Goal: Use online tool/utility: Utilize a website feature to perform a specific function

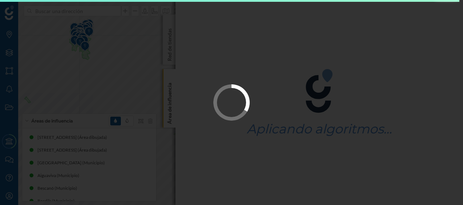
click at [229, 88] on icon at bounding box center [242, 101] width 26 height 32
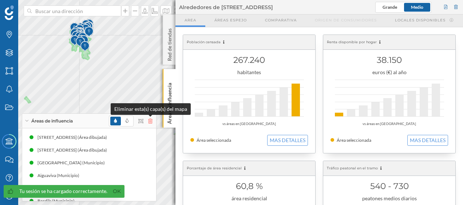
click at [149, 120] on icon at bounding box center [150, 121] width 4 height 5
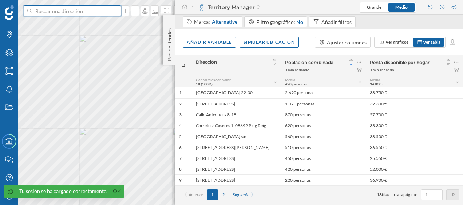
click at [76, 14] on input at bounding box center [73, 10] width 82 height 11
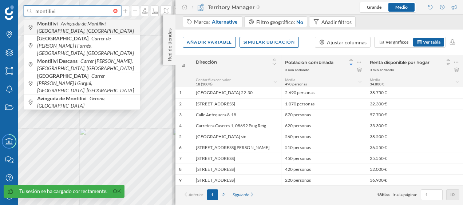
type input "montilivi"
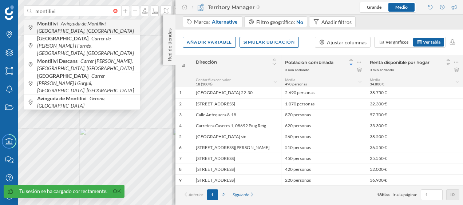
click at [66, 22] on icon "Avinguda de Montilivi, [GEOGRAPHIC_DATA], [GEOGRAPHIC_DATA]" at bounding box center [85, 26] width 97 height 13
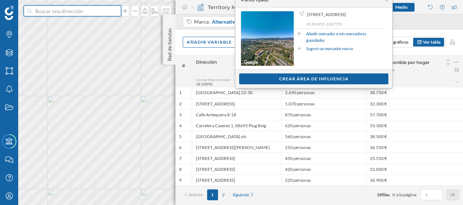
click at [87, 15] on input at bounding box center [73, 10] width 82 height 11
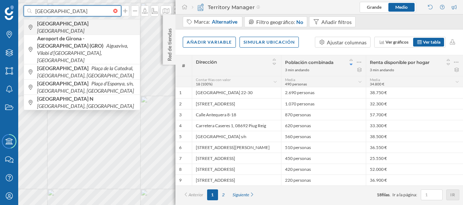
type input "[GEOGRAPHIC_DATA]"
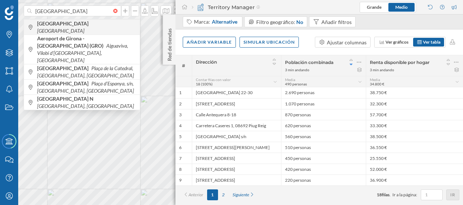
click at [59, 28] on icon "[GEOGRAPHIC_DATA]" at bounding box center [60, 31] width 47 height 6
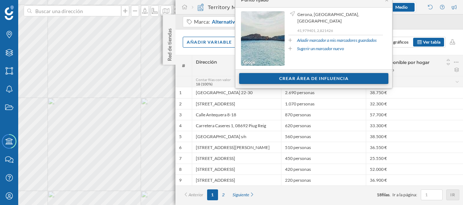
click at [279, 79] on div "Crear área de influencia" at bounding box center [313, 78] width 149 height 11
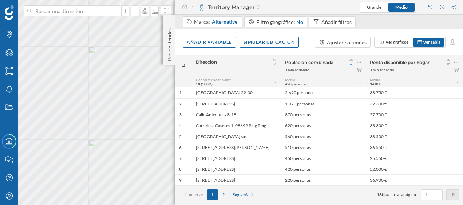
click at [0, 75] on html "Marcas Capas Áreas Notificaciones Estados Academy Contacta con nosotros Centro …" at bounding box center [231, 102] width 463 height 205
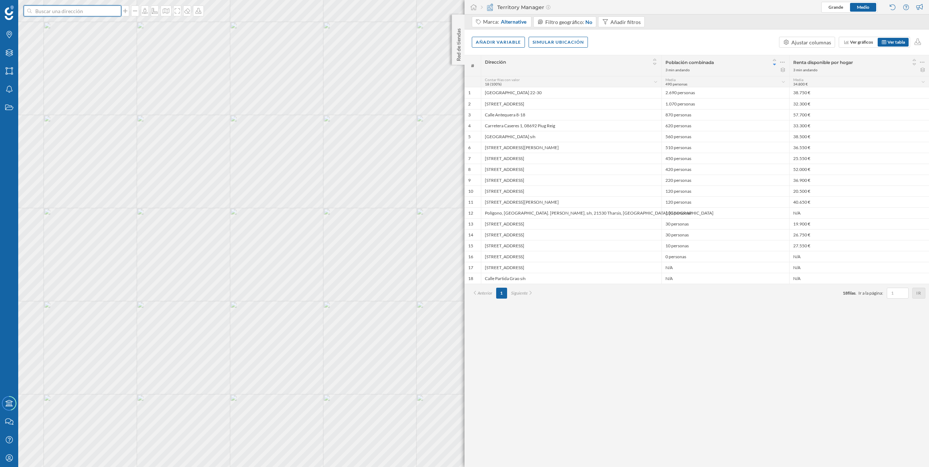
click at [87, 9] on input at bounding box center [73, 10] width 82 height 11
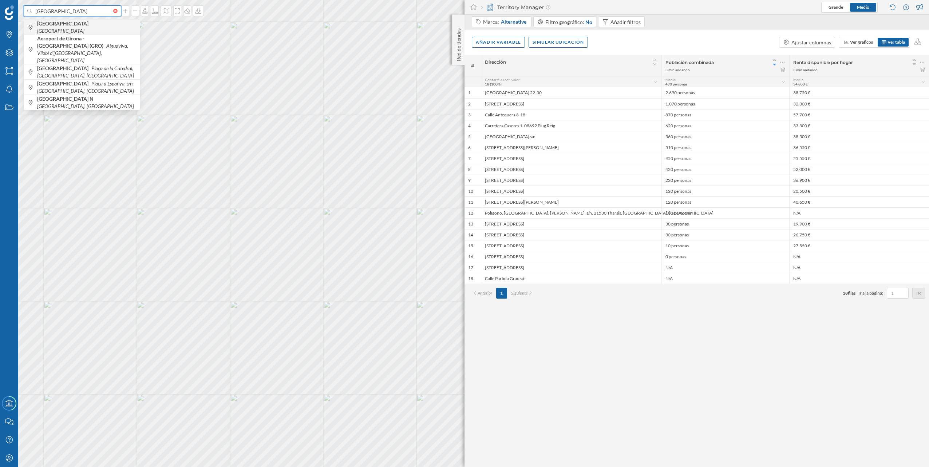
type input "[GEOGRAPHIC_DATA]"
click at [82, 24] on span "[GEOGRAPHIC_DATA] [GEOGRAPHIC_DATA]" at bounding box center [86, 27] width 99 height 15
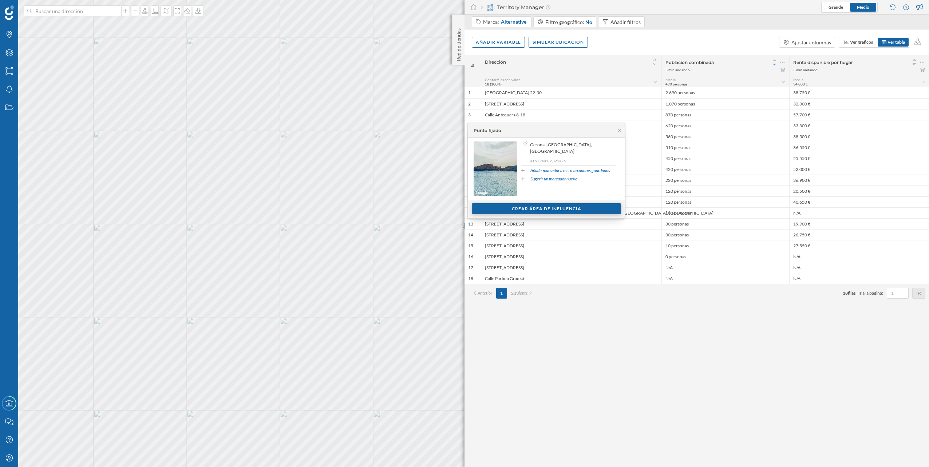
click at [463, 205] on div "Crear área de influencia" at bounding box center [546, 208] width 149 height 11
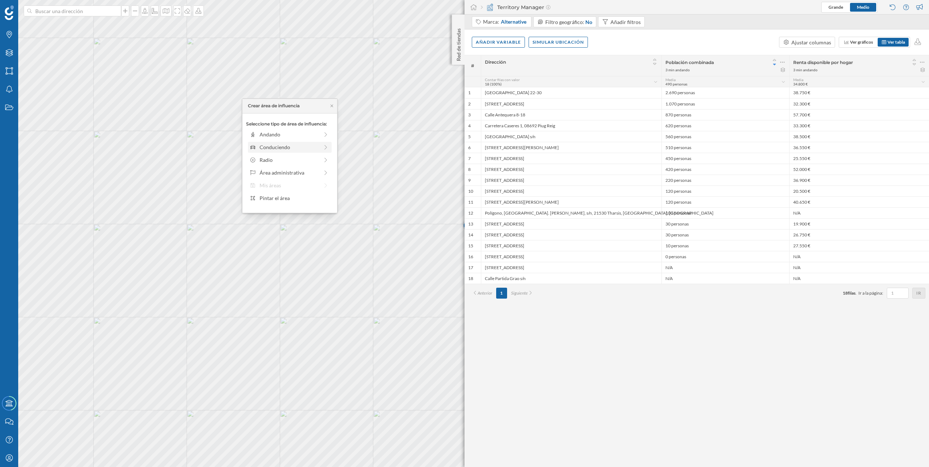
click at [293, 150] on div "Conduciendo" at bounding box center [289, 147] width 59 height 8
drag, startPoint x: 259, startPoint y: 146, endPoint x: 298, endPoint y: 147, distance: 39.7
click at [298, 147] on div at bounding box center [298, 144] width 7 height 7
drag, startPoint x: 301, startPoint y: 145, endPoint x: 295, endPoint y: 145, distance: 6.2
click at [295, 145] on div at bounding box center [294, 144] width 7 height 7
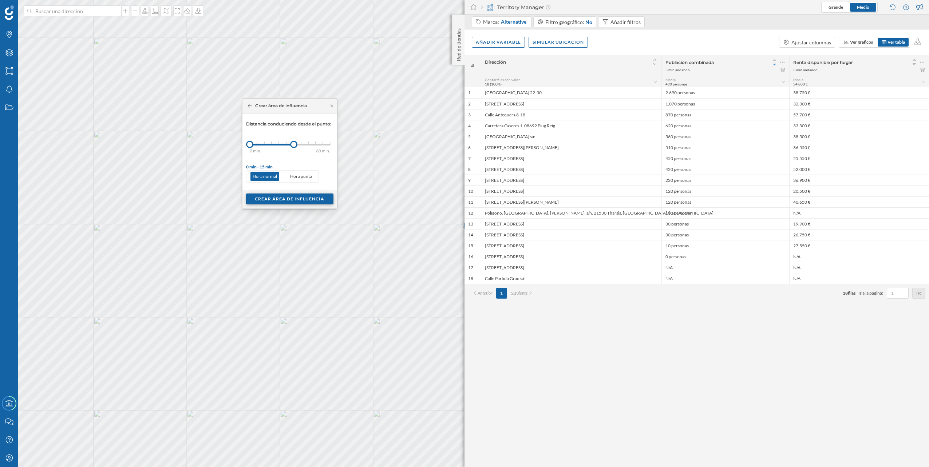
click at [292, 201] on div "Crear área de influencia" at bounding box center [289, 199] width 87 height 11
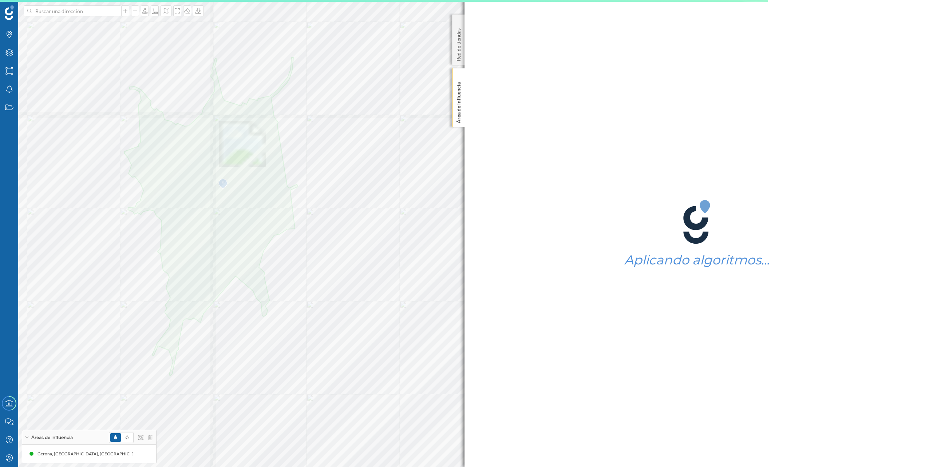
click at [321, 205] on div at bounding box center [321, 228] width 0 height 0
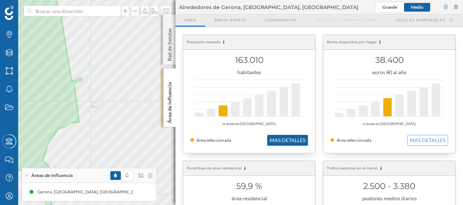
click at [290, 141] on button "MAS DETALLES" at bounding box center [287, 140] width 41 height 11
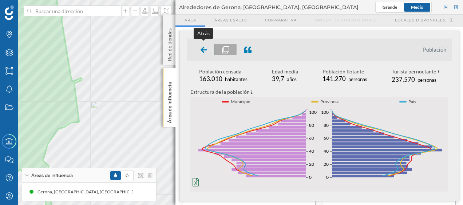
click at [200, 52] on div at bounding box center [203, 49] width 21 height 11
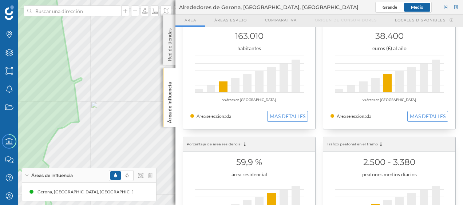
scroll to position [12, 0]
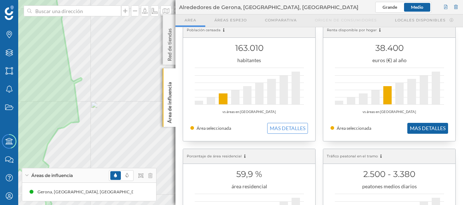
click at [422, 130] on button "MAS DETALLES" at bounding box center [427, 128] width 41 height 11
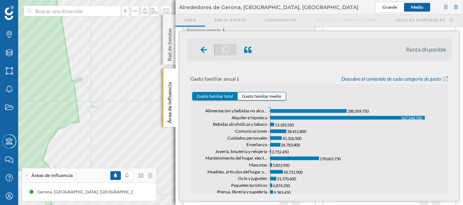
scroll to position [279, 0]
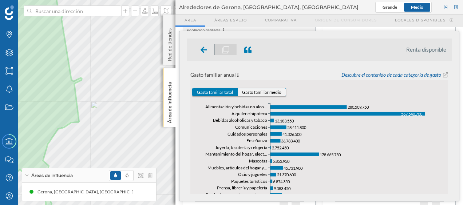
click at [262, 91] on button "Gasto familiar medio" at bounding box center [262, 92] width 48 height 8
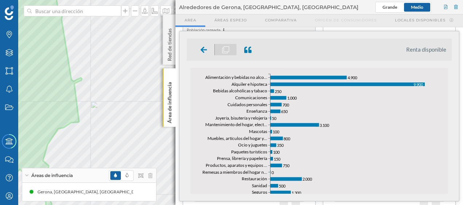
scroll to position [300, 0]
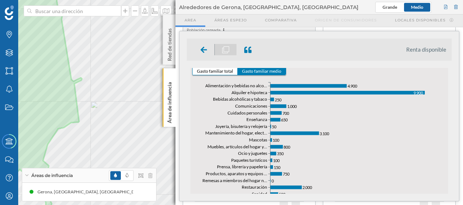
click at [375, 124] on icon "Vestido y calzado Vehículos personales Servicios recreativos, deporti… Servicio…" at bounding box center [319, 171] width 258 height 192
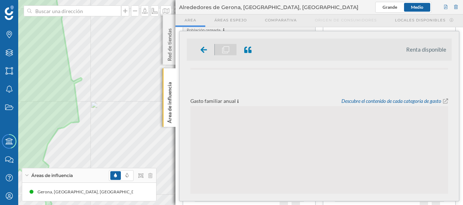
scroll to position [0, 0]
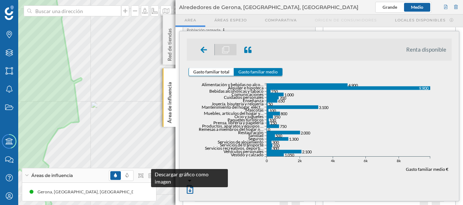
click at [192, 190] on icon at bounding box center [190, 190] width 7 height 9
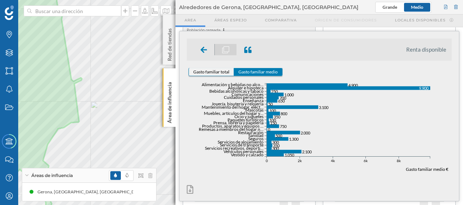
click at [220, 70] on button "Gasto familiar total" at bounding box center [211, 72] width 45 height 8
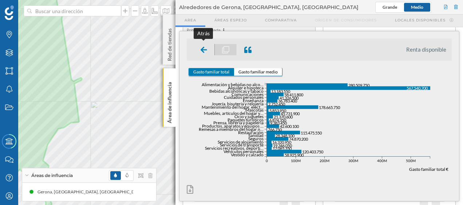
click at [200, 50] on div at bounding box center [203, 49] width 21 height 11
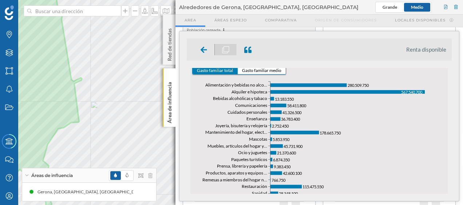
scroll to position [303, 0]
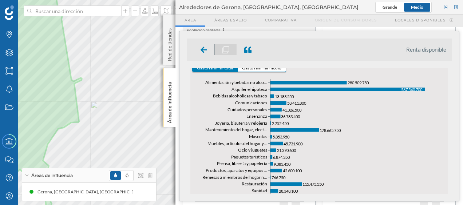
click at [269, 67] on div "Renta disponible Renta disponible por hogar 38.400 € Desempleo 9,2 % Tasa de de…" at bounding box center [319, 116] width 280 height 170
click at [269, 68] on button "Gasto familiar medio" at bounding box center [262, 68] width 48 height 8
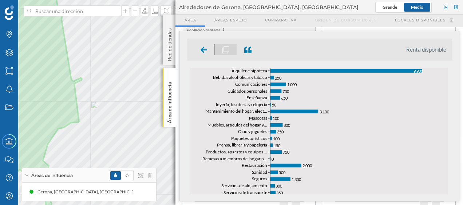
scroll to position [373, 0]
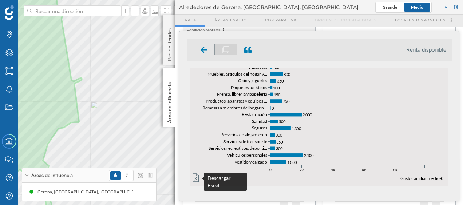
click at [194, 176] on icon at bounding box center [196, 178] width 7 height 9
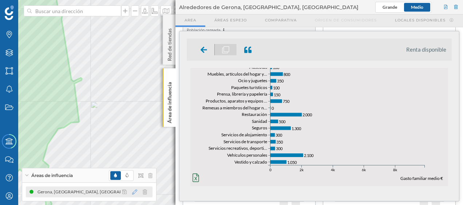
click at [136, 192] on icon at bounding box center [134, 192] width 5 height 5
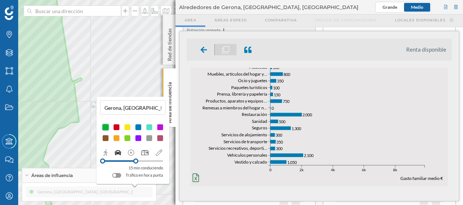
click at [145, 152] on icon at bounding box center [144, 152] width 7 height 5
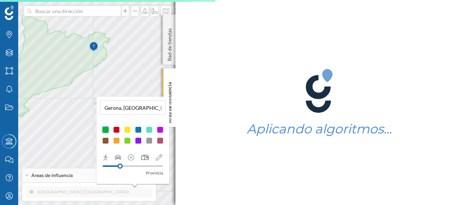
drag, startPoint x: 102, startPoint y: 166, endPoint x: 120, endPoint y: 166, distance: 18.2
click at [120, 166] on div at bounding box center [120, 166] width 5 height 5
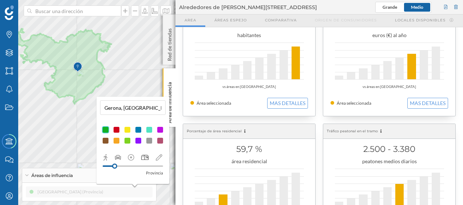
scroll to position [37, 0]
click at [424, 107] on button "MAS DETALLES" at bounding box center [427, 103] width 41 height 11
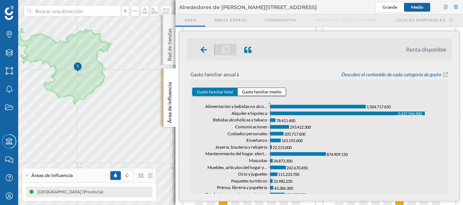
scroll to position [279, 0]
click at [270, 94] on button "Gasto familiar medio" at bounding box center [262, 92] width 48 height 8
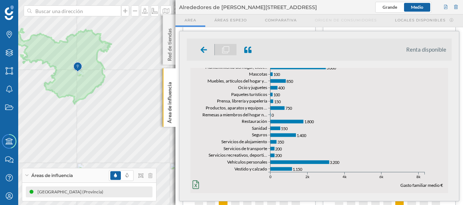
scroll to position [373, 0]
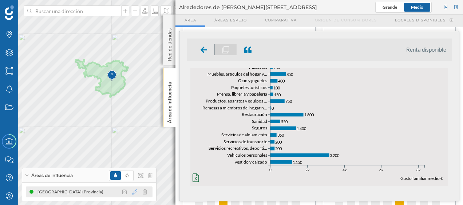
click at [135, 192] on icon at bounding box center [134, 192] width 5 height 5
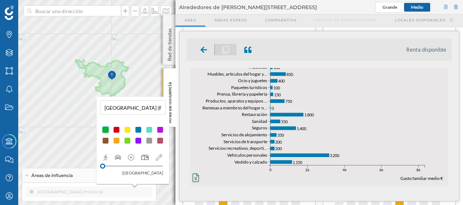
click at [65, 159] on div "Marcas Capas Áreas Notificaciones Estados Academy Contacta con nosotros Centro …" at bounding box center [231, 102] width 463 height 205
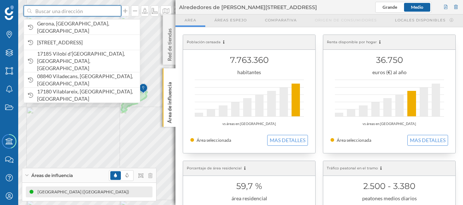
click at [84, 11] on input at bounding box center [73, 10] width 82 height 11
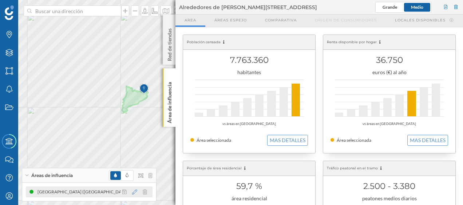
click at [135, 190] on icon at bounding box center [134, 192] width 5 height 5
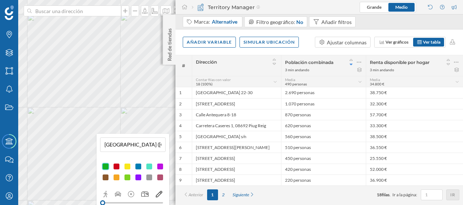
click at [157, 194] on icon at bounding box center [159, 194] width 7 height 7
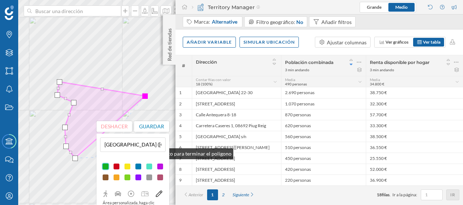
click at [98, 152] on div "[GEOGRAPHIC_DATA] ([GEOGRAPHIC_DATA]) Área personalizada, haga clic para volver…" at bounding box center [132, 177] width 73 height 87
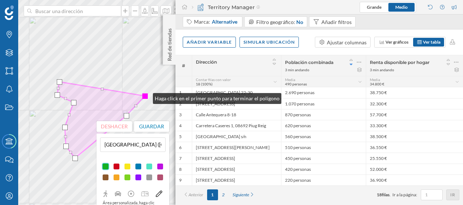
click at [146, 97] on div at bounding box center [144, 96] width 5 height 5
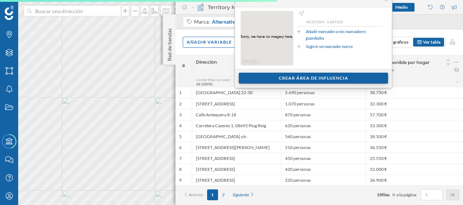
click at [257, 76] on div "Crear área de influencia" at bounding box center [313, 78] width 149 height 11
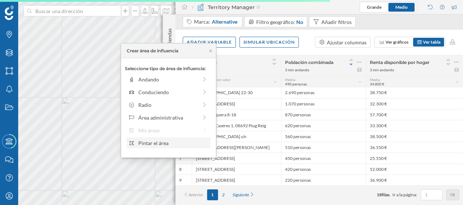
click at [147, 140] on div "Pintar el área" at bounding box center [173, 143] width 70 height 8
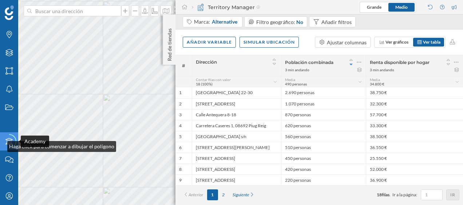
click at [1, 143] on div "Marcas Capas Áreas Notificaciones Estados Academy Contacta con nosotros Centro …" at bounding box center [231, 102] width 463 height 205
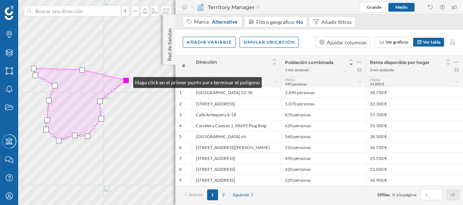
click at [126, 81] on div at bounding box center [125, 80] width 5 height 5
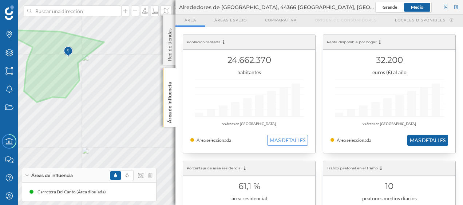
click at [428, 138] on button "MAS DETALLES" at bounding box center [427, 140] width 41 height 11
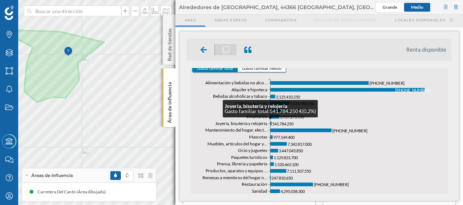
scroll to position [303, 0]
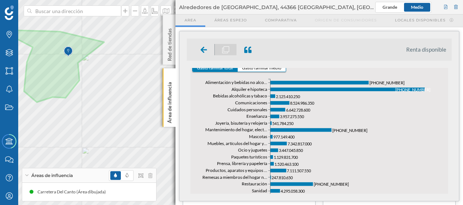
click at [268, 67] on div "Renta disponible Renta disponible por hogar 32.200 € Desempleo 12,5 % Tasa de d…" at bounding box center [319, 116] width 280 height 170
click at [268, 70] on button "Gasto familiar medio" at bounding box center [262, 68] width 48 height 8
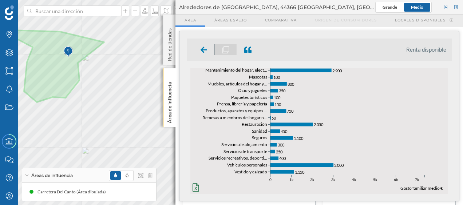
scroll to position [349, 0]
